Goal: Information Seeking & Learning: Learn about a topic

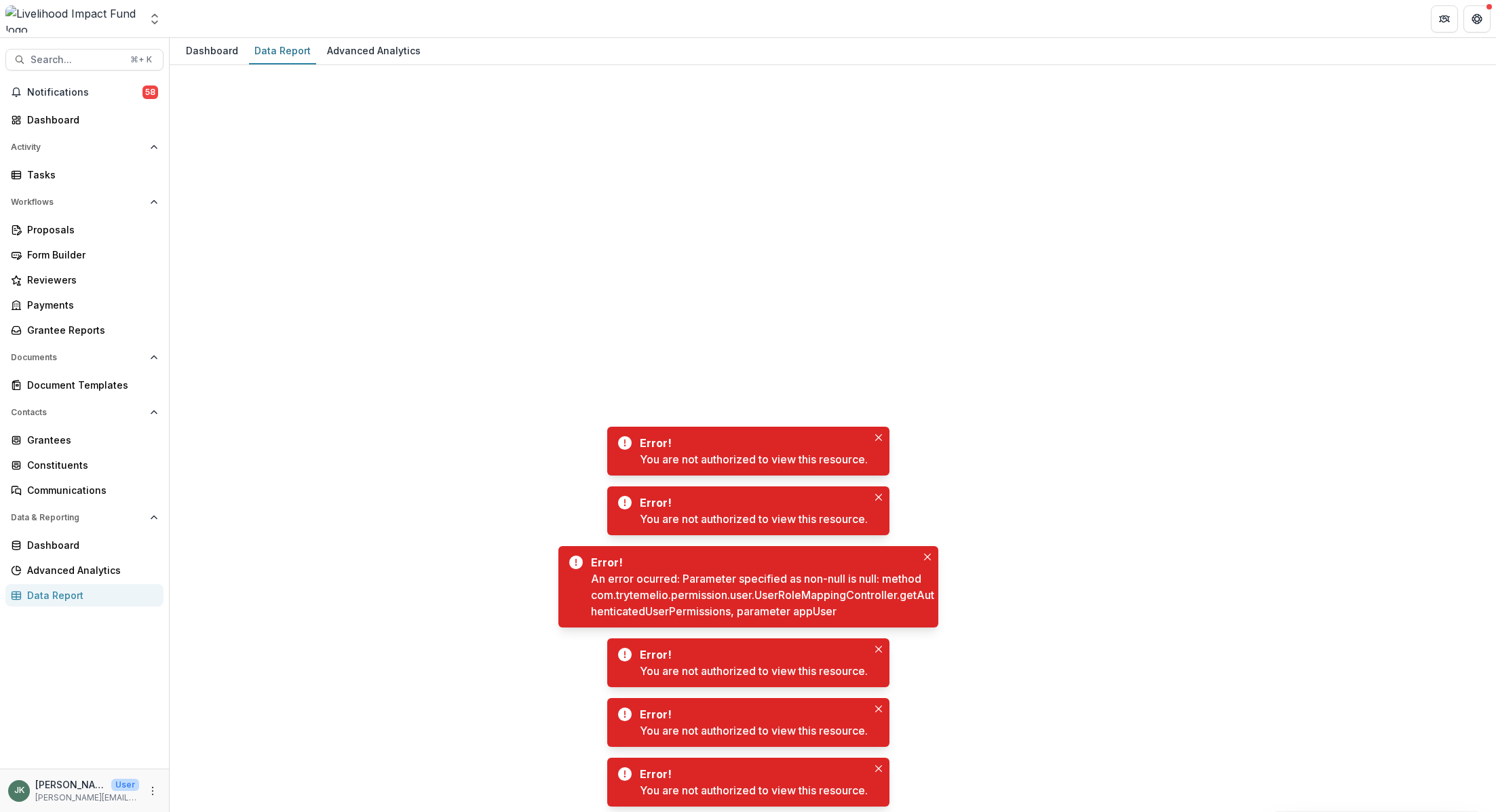
click at [883, 436] on icon "Close" at bounding box center [879, 437] width 7 height 7
click at [883, 436] on div "Error! You are not authorized to view this resource. Error! An error ocurred: P…" at bounding box center [748, 616] width 1496 height 391
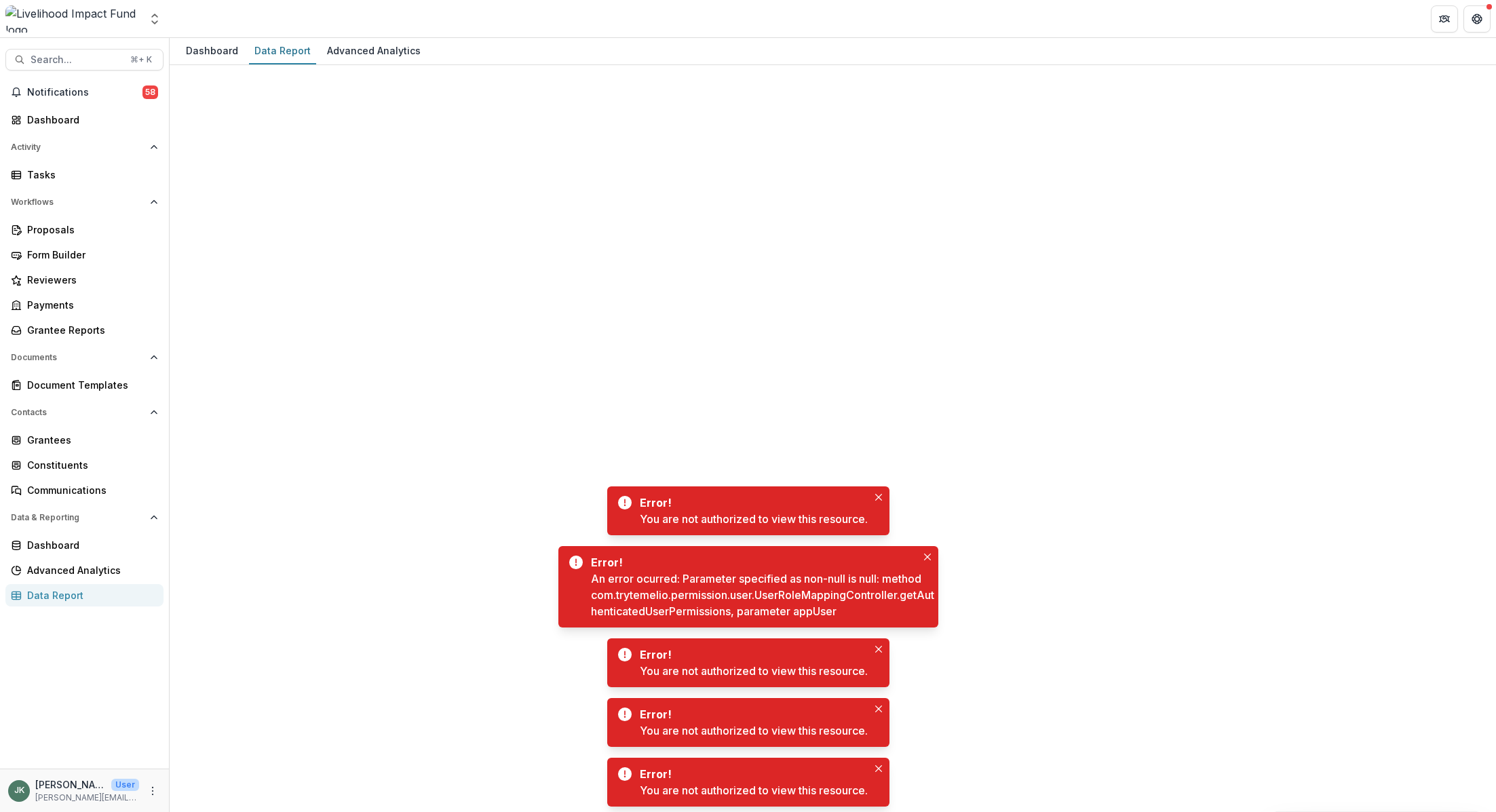
click at [54, 597] on div "Data Report" at bounding box center [89, 595] width 126 height 14
click at [289, 52] on div "Data Report" at bounding box center [283, 50] width 67 height 20
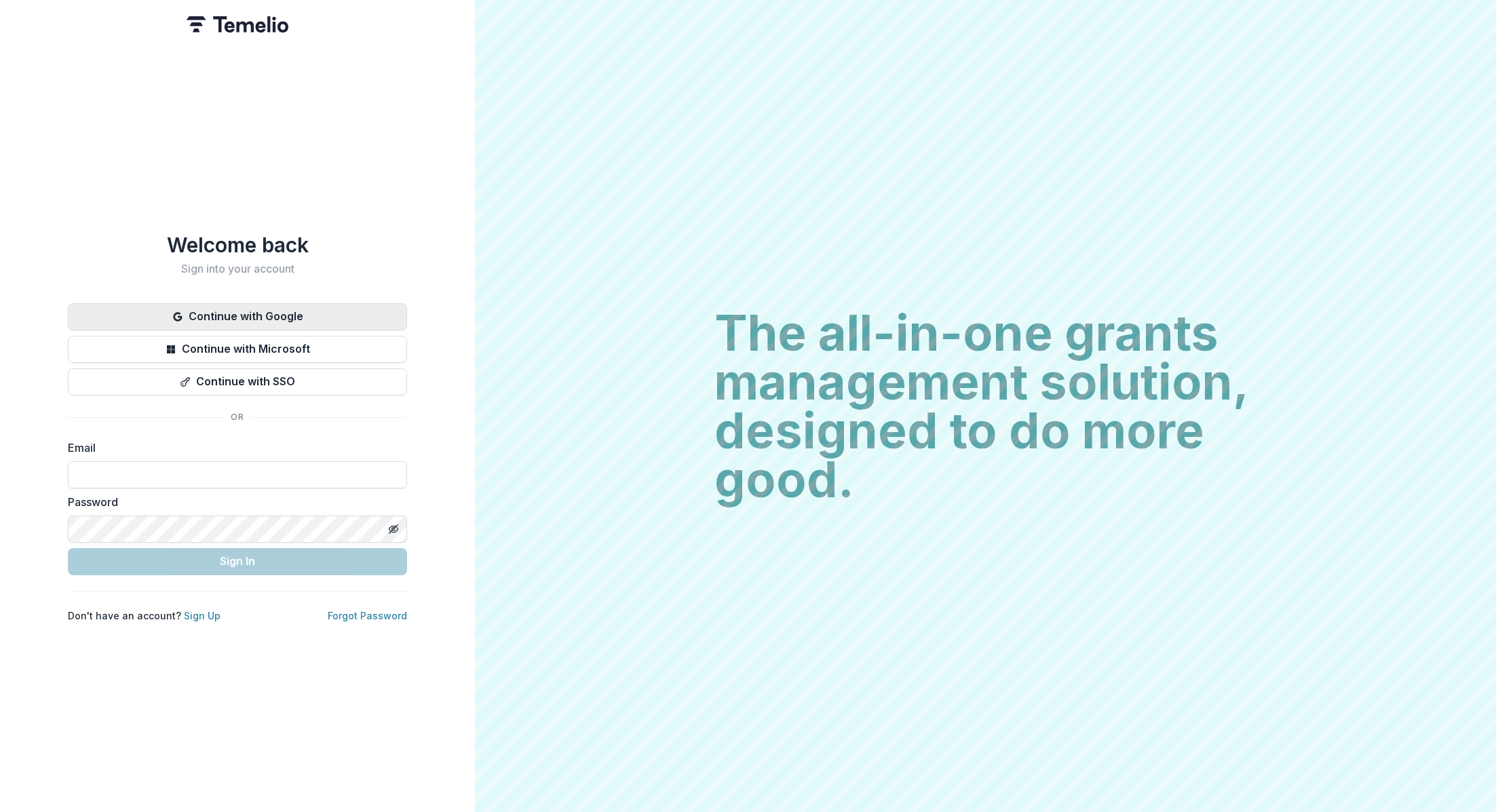
click at [252, 307] on button "Continue with Google" at bounding box center [237, 316] width 339 height 27
click at [243, 308] on button "Continue with Google" at bounding box center [237, 316] width 339 height 27
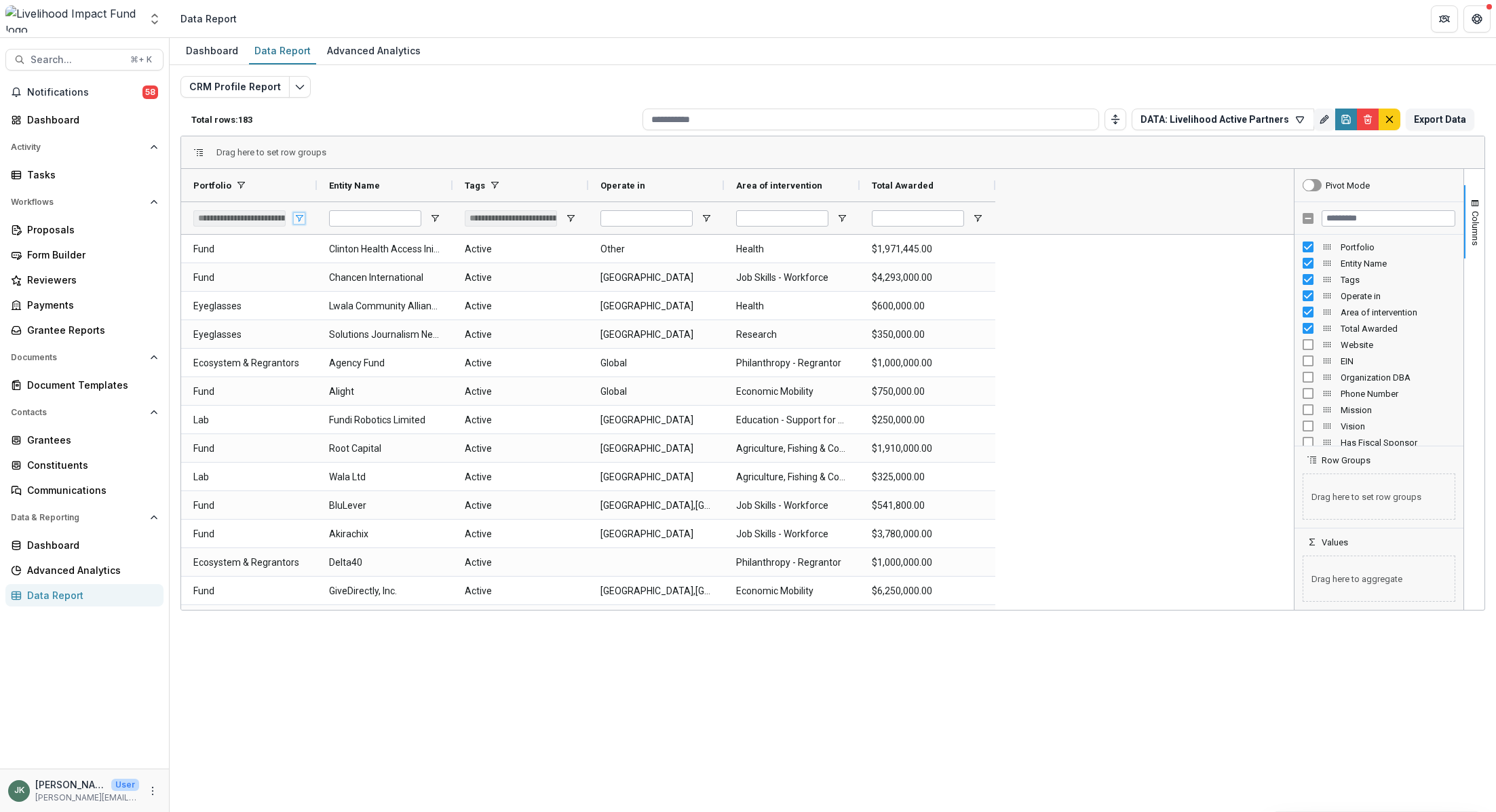
click at [302, 217] on span "Open Filter Menu" at bounding box center [299, 218] width 11 height 11
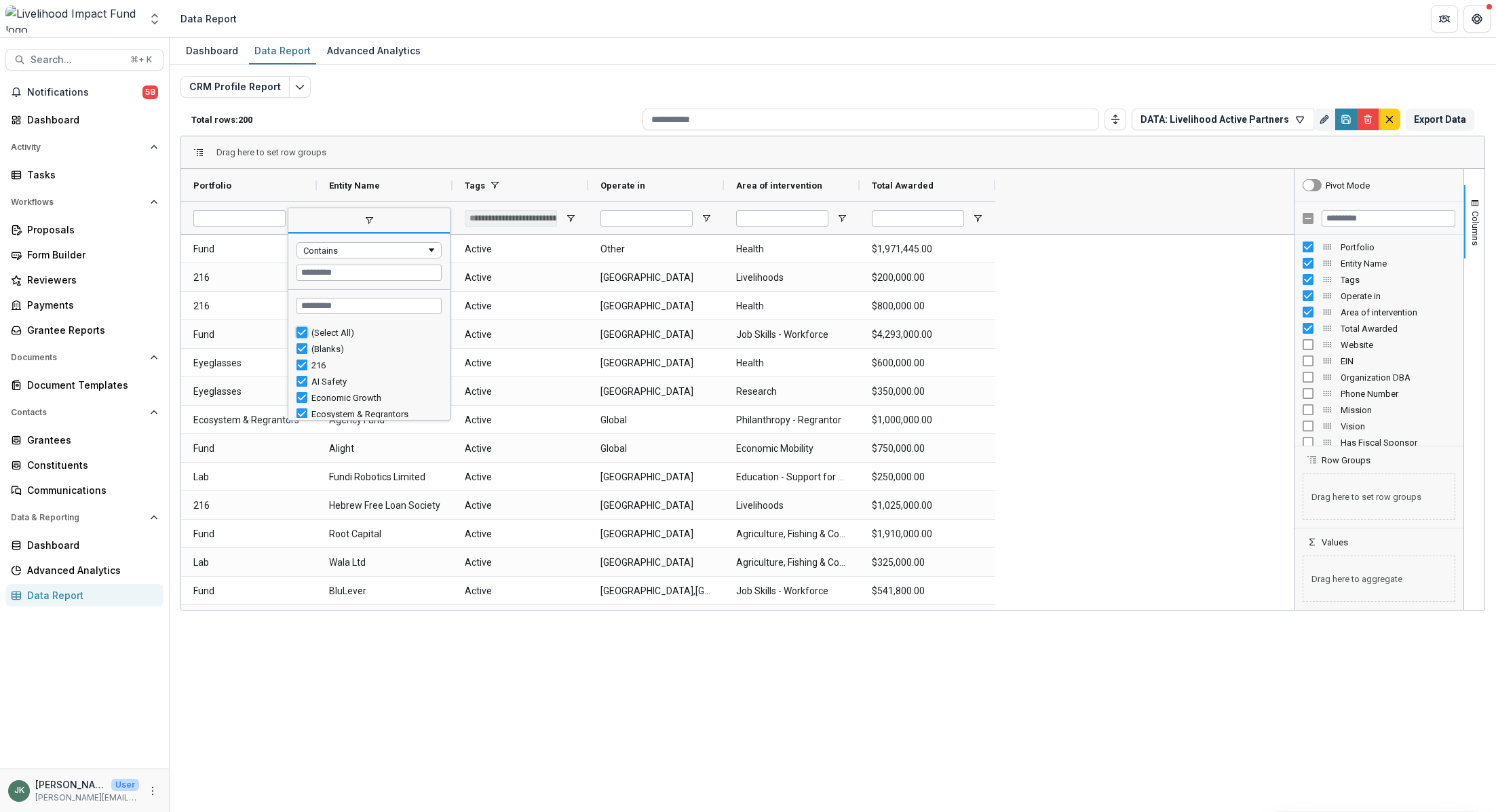
type input "***"
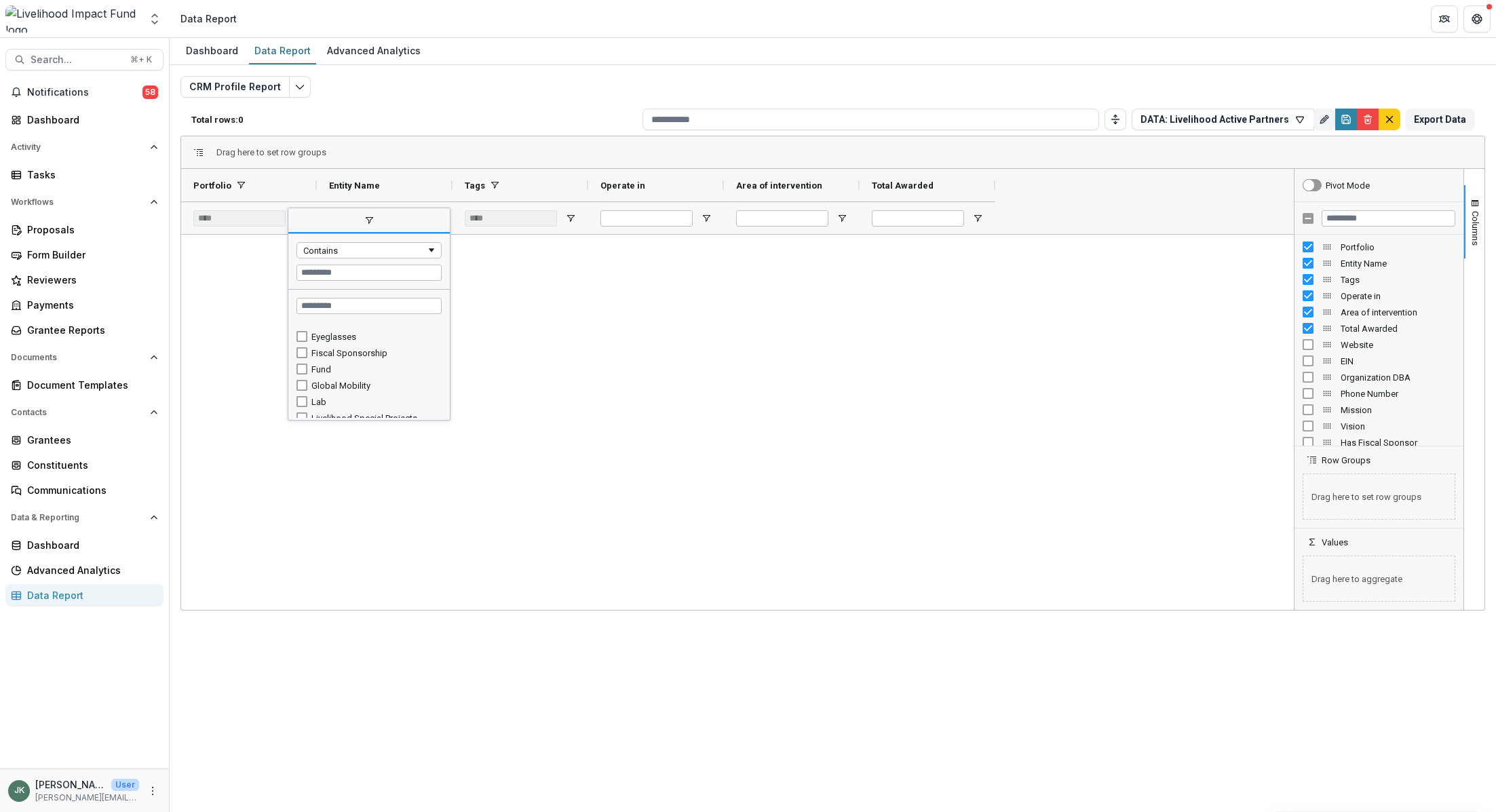
scroll to position [105, 0]
type input "*******"
type input "**********"
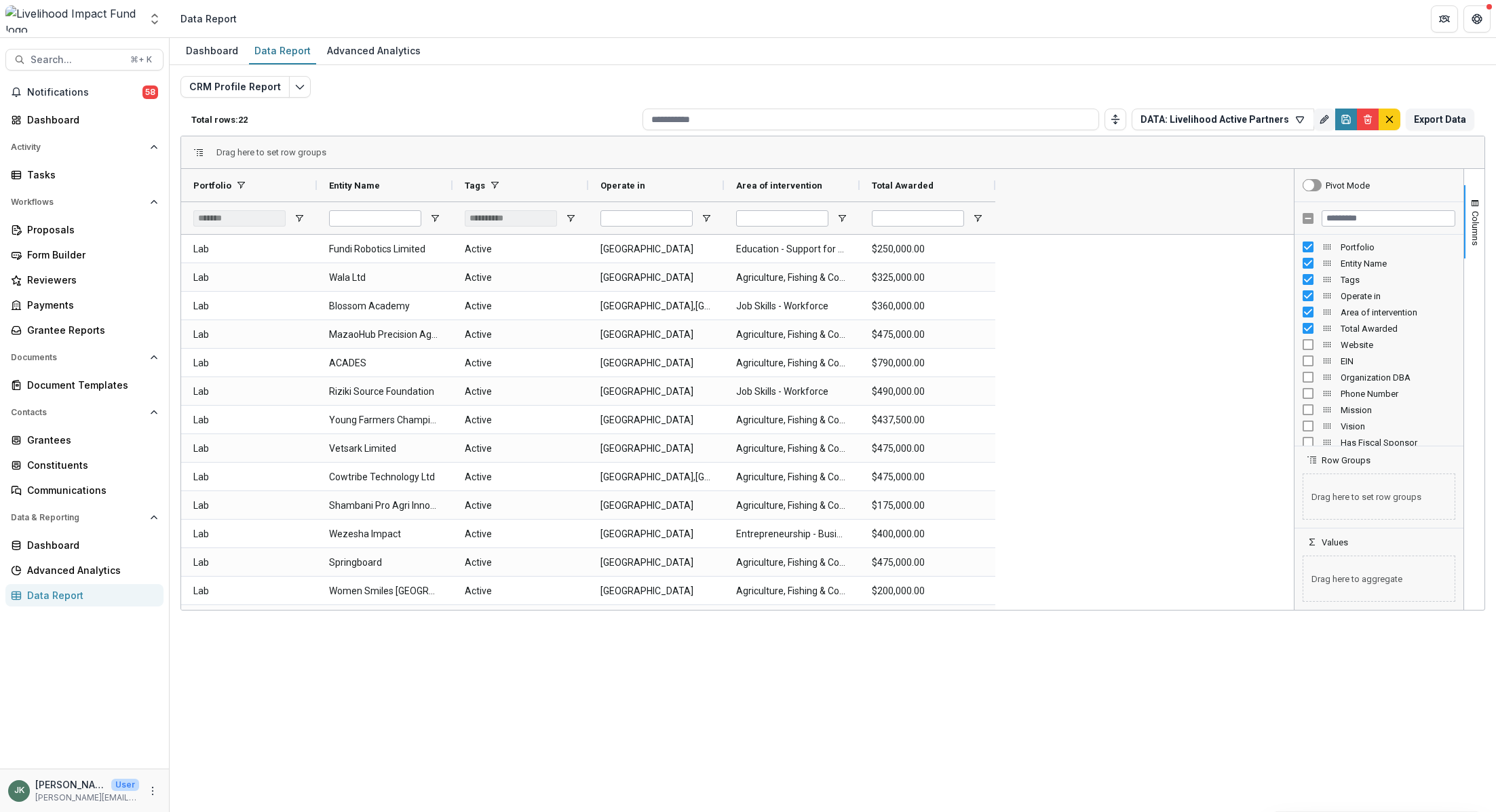
click at [1036, 622] on div "Dashboard Data Report Advanced Analytics CRM Profile Report Total rows: 22 DATA…" at bounding box center [832, 424] width 1327 height 774
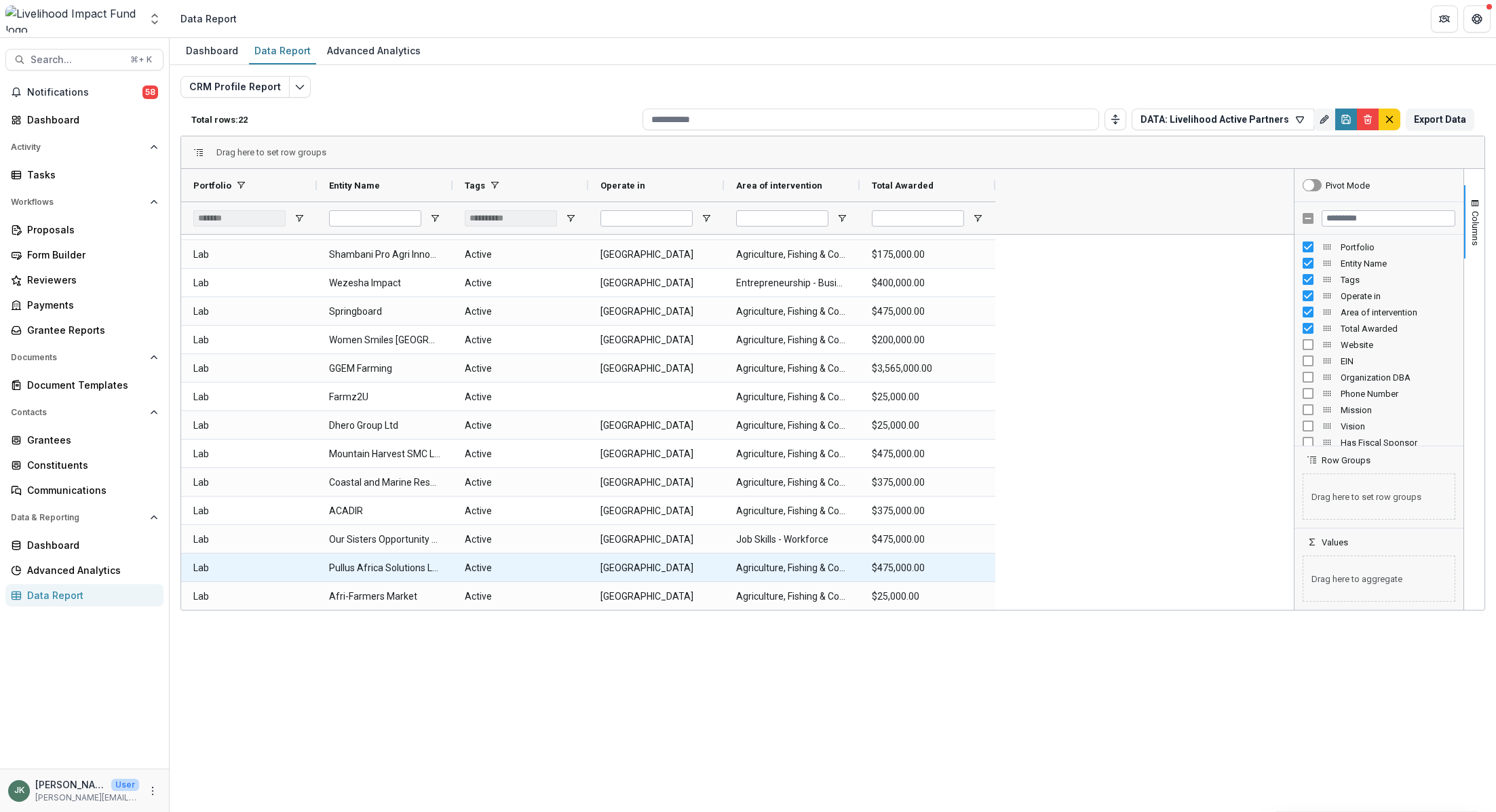
scroll to position [0, 0]
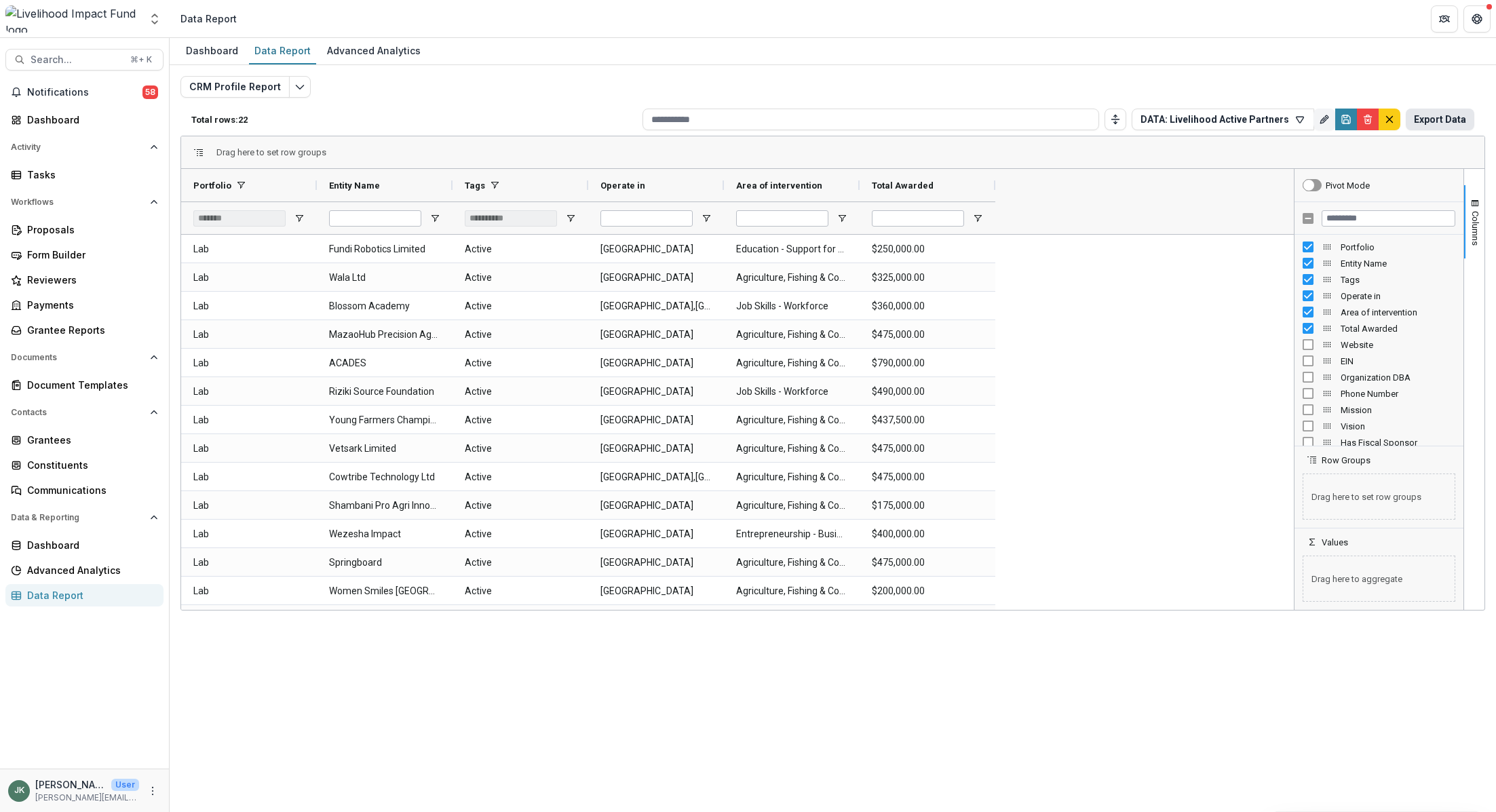
click at [1427, 120] on button "Export Data" at bounding box center [1440, 120] width 68 height 22
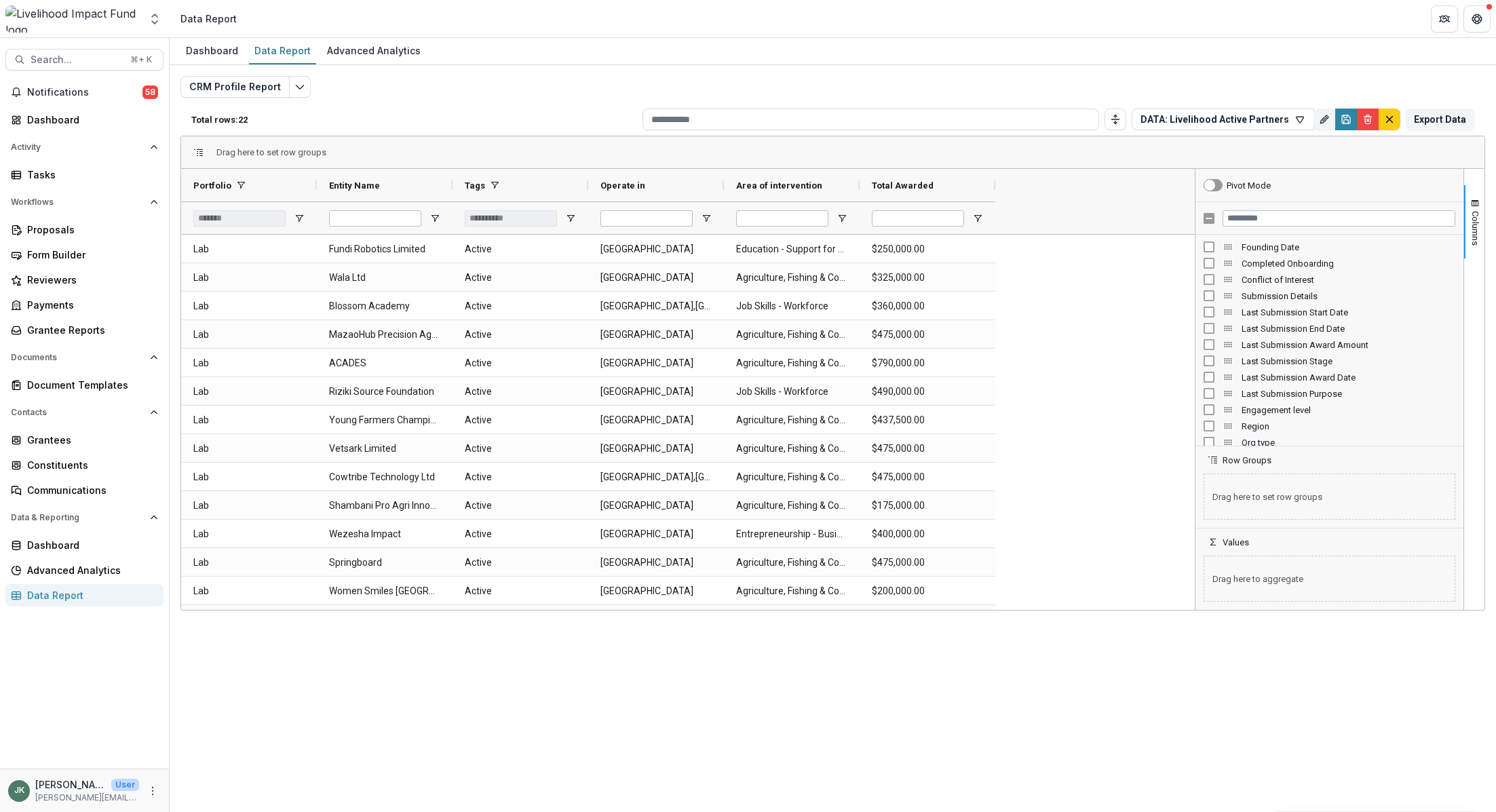
drag, startPoint x: 1294, startPoint y: 331, endPoint x: 1180, endPoint y: 319, distance: 114.6
click at [1193, 319] on div at bounding box center [1194, 390] width 3 height 441
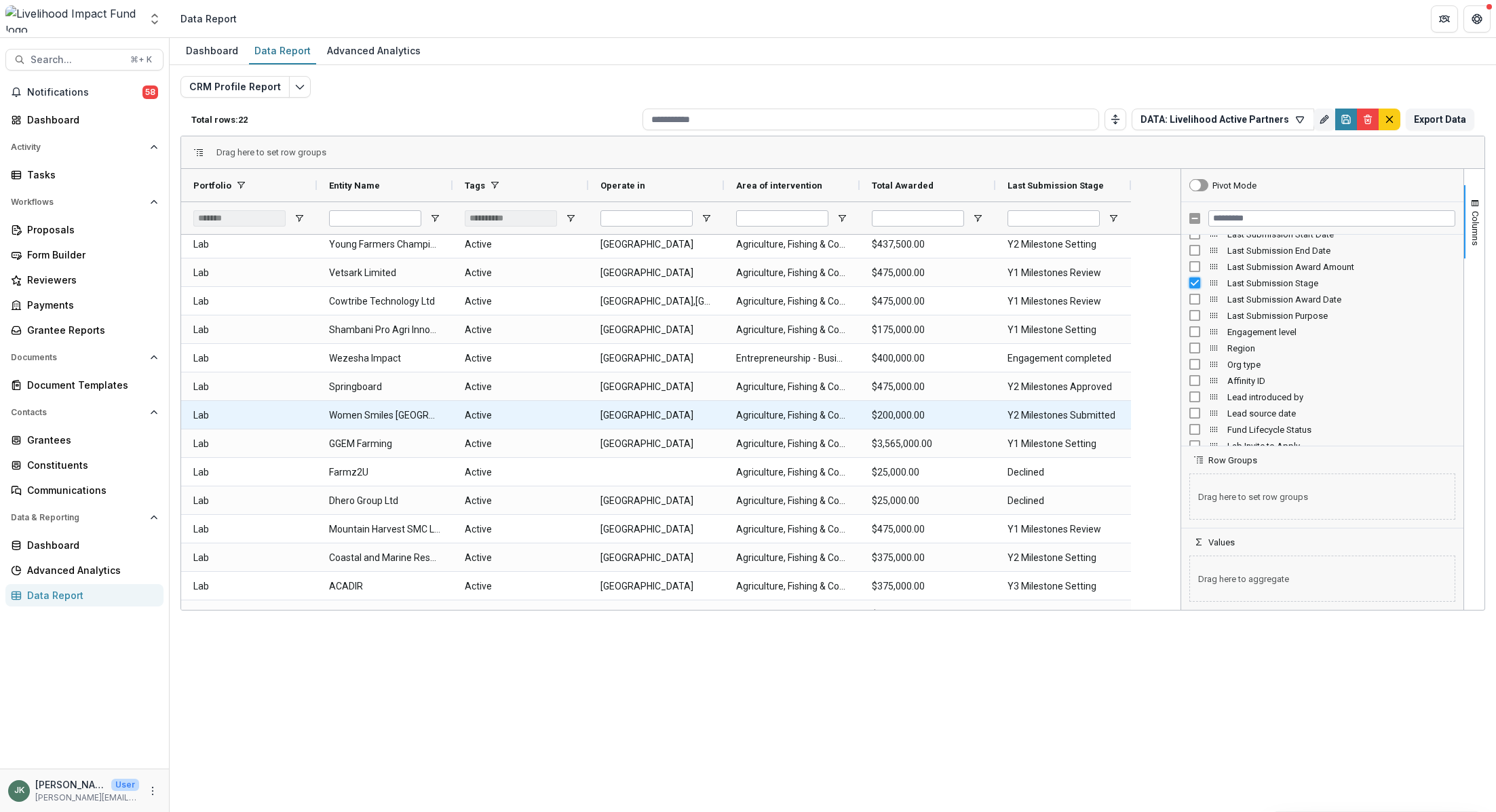
scroll to position [0, 0]
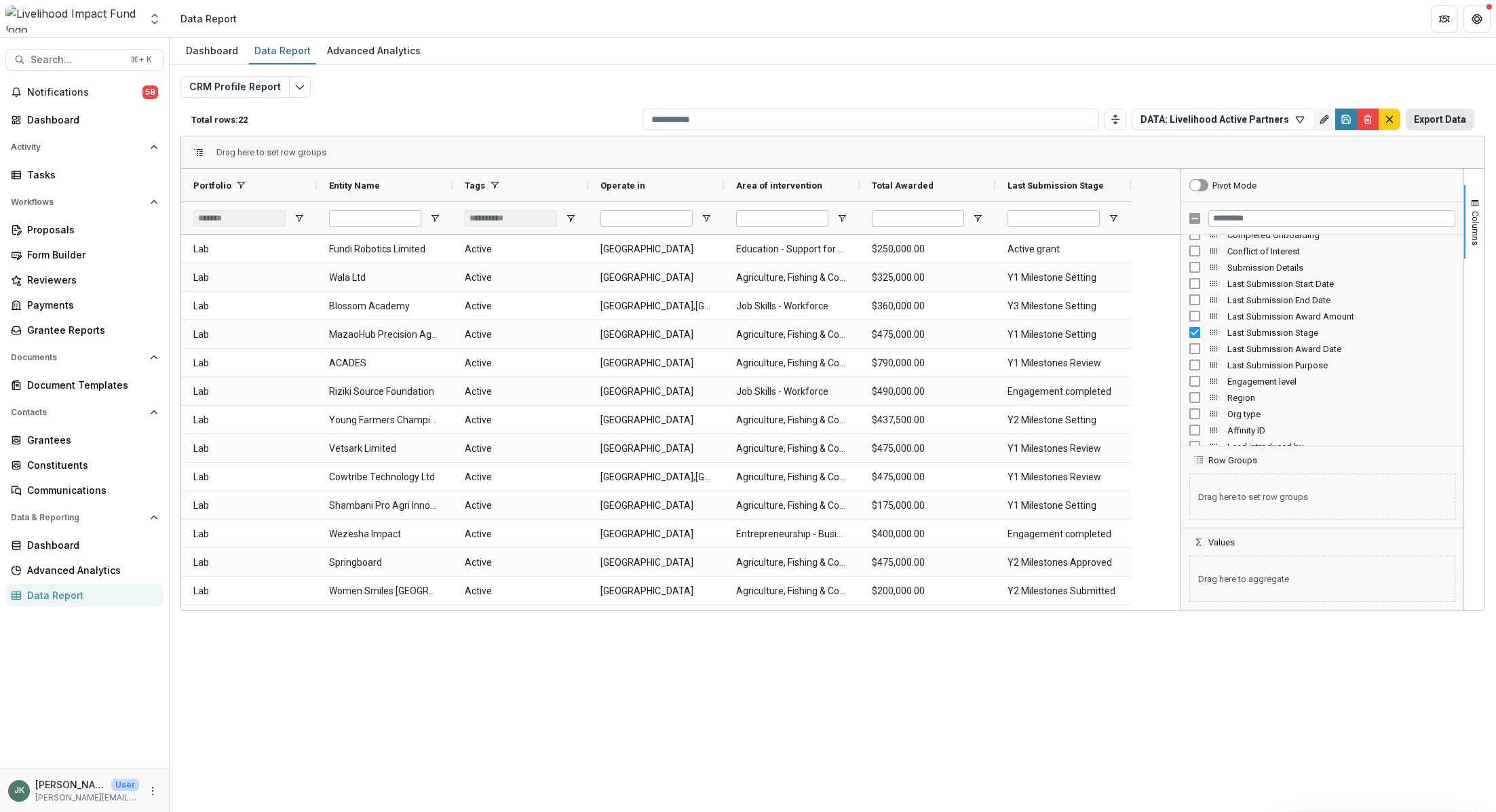
click at [1457, 120] on button "Export Data" at bounding box center [1440, 120] width 68 height 22
click at [50, 440] on div "Grantees" at bounding box center [89, 440] width 126 height 14
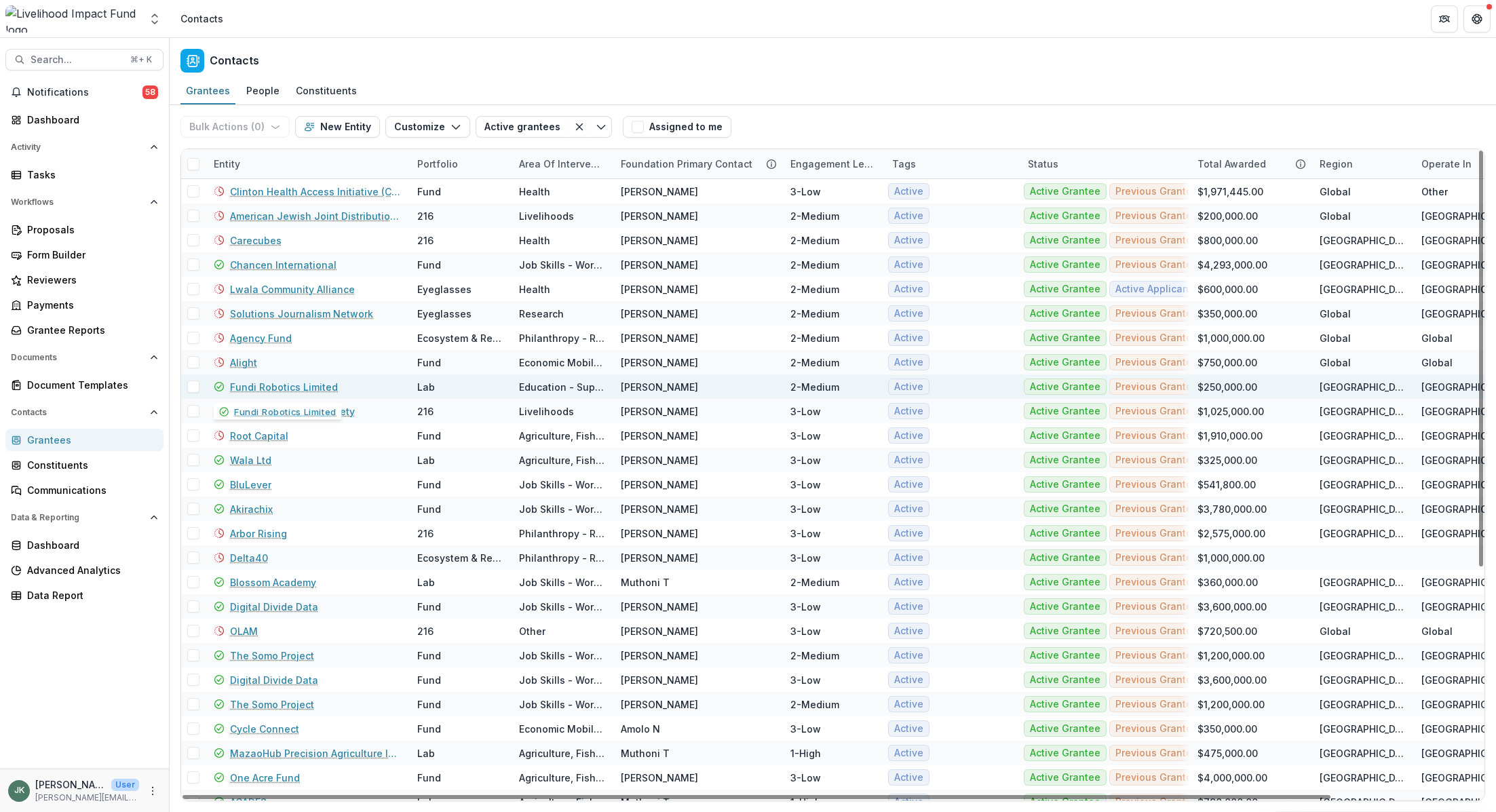
click at [306, 384] on link "Fundi Robotics Limited" at bounding box center [284, 387] width 108 height 14
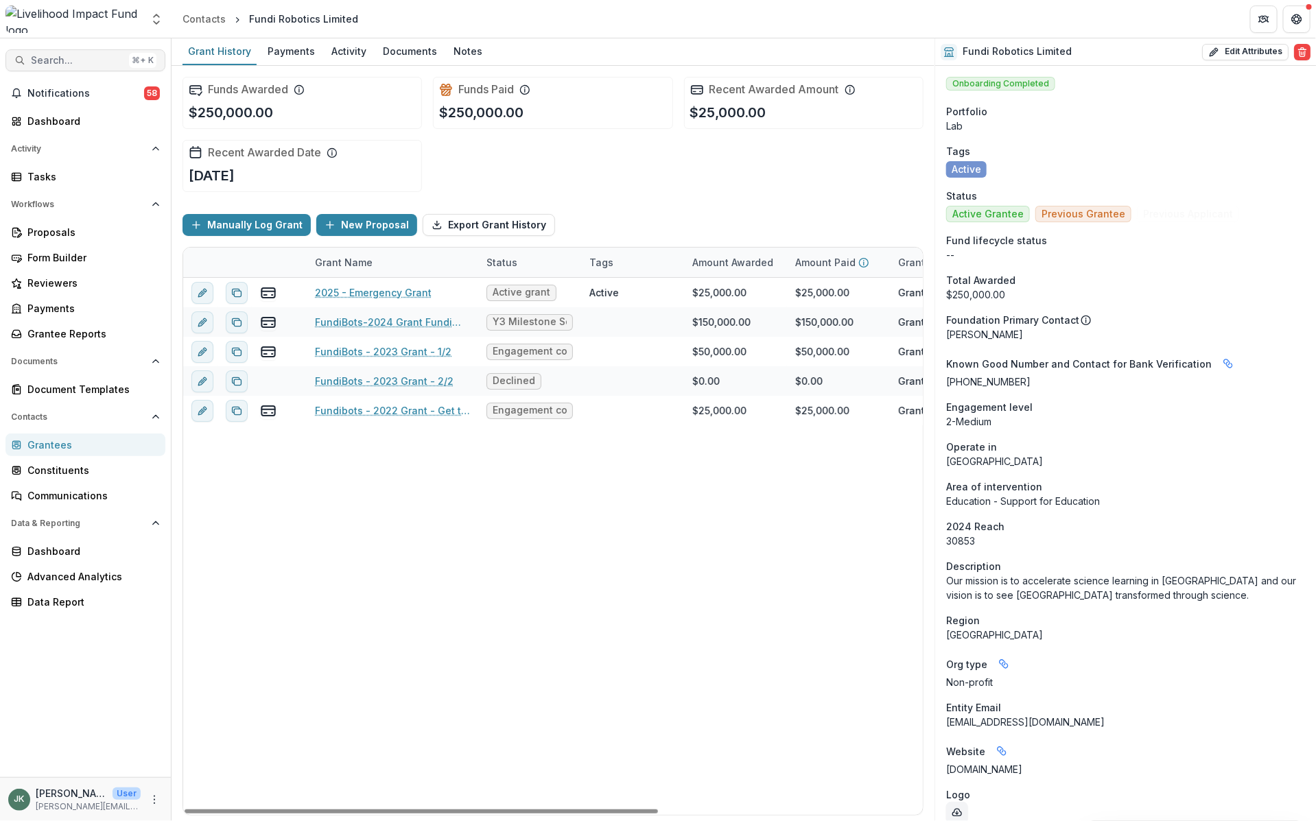
click at [117, 61] on span "Search..." at bounding box center [77, 61] width 93 height 12
type input "****"
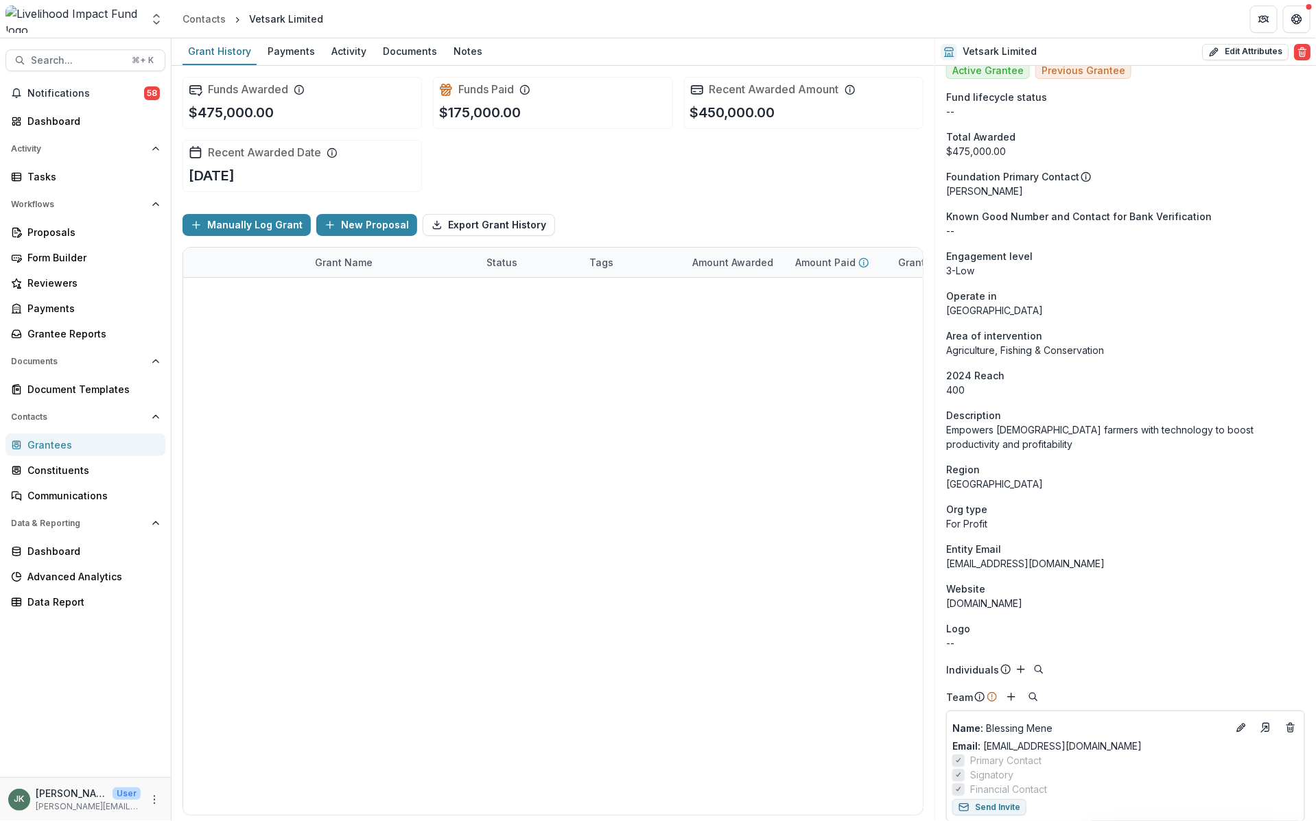
scroll to position [159, 0]
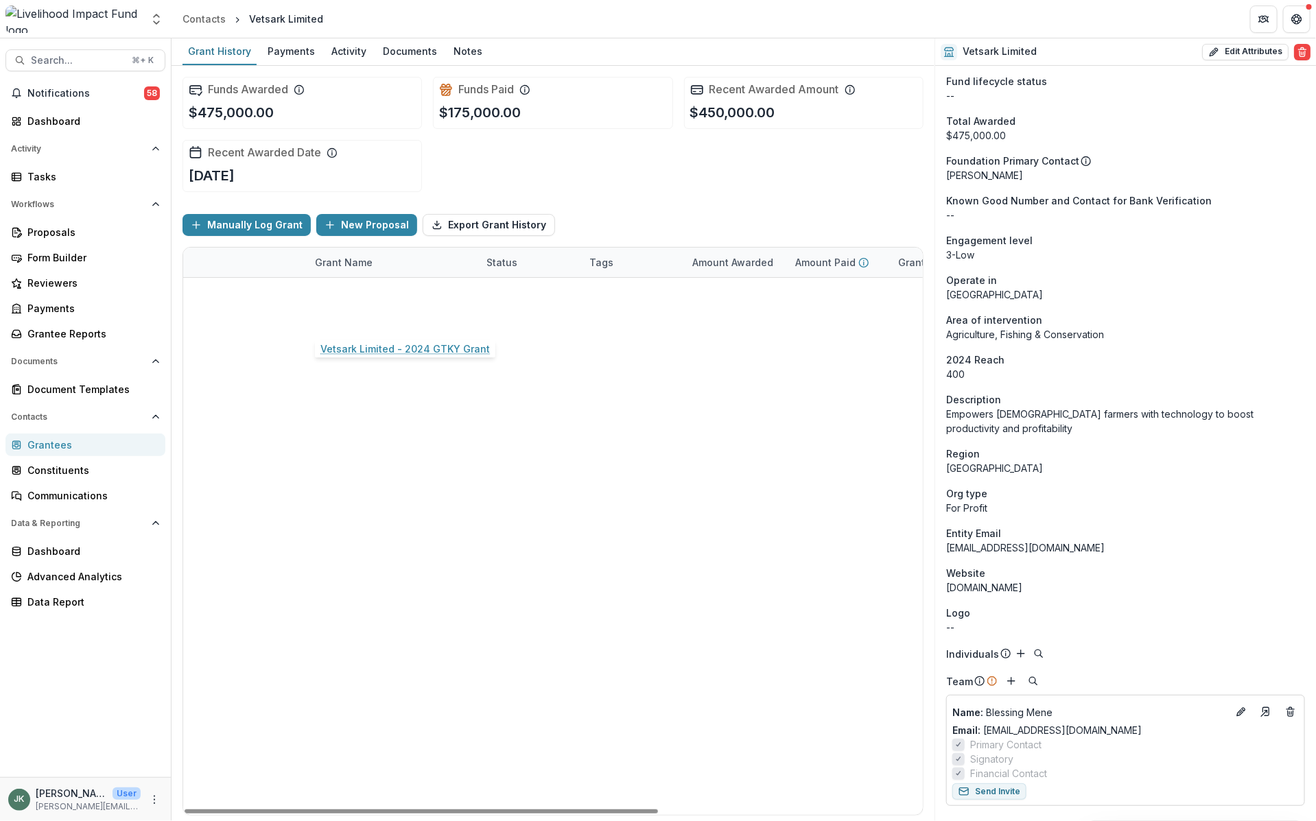
click at [433, 316] on link "Vetsark Limited - 2024 GTKY Grant" at bounding box center [392, 322] width 155 height 14
